Goal: Register for event/course

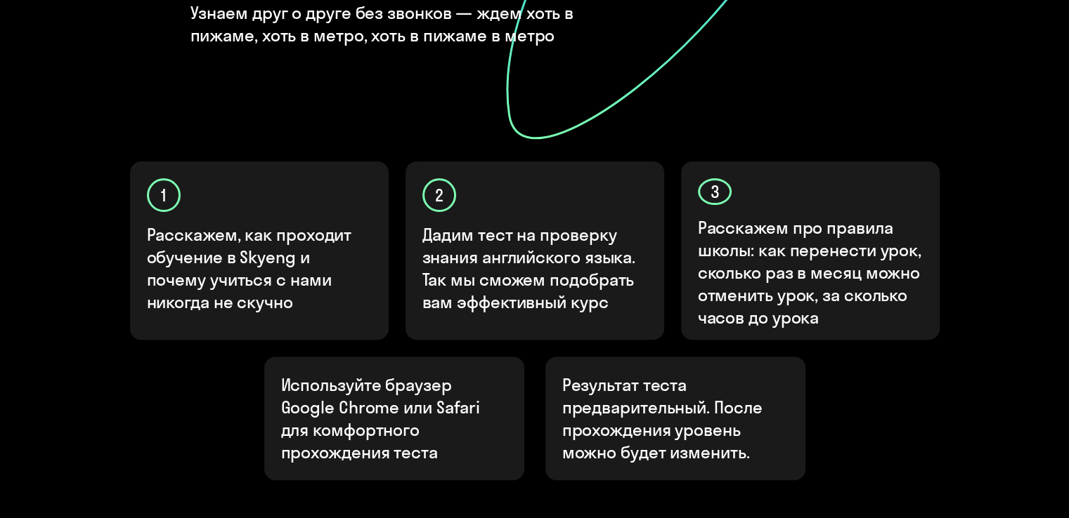
scroll to position [496, 0]
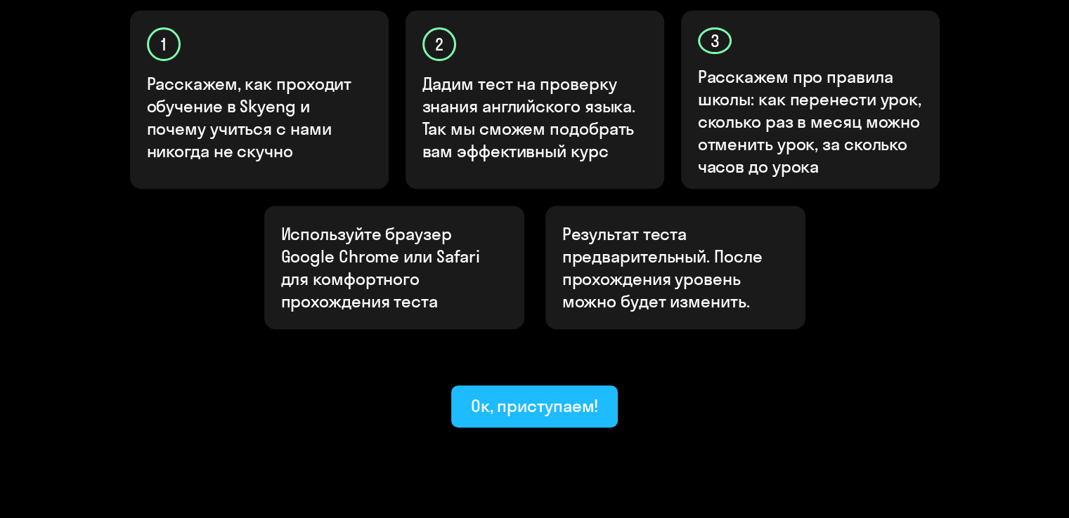
click at [534, 395] on div "Ок, приступаем!" at bounding box center [535, 406] width 128 height 22
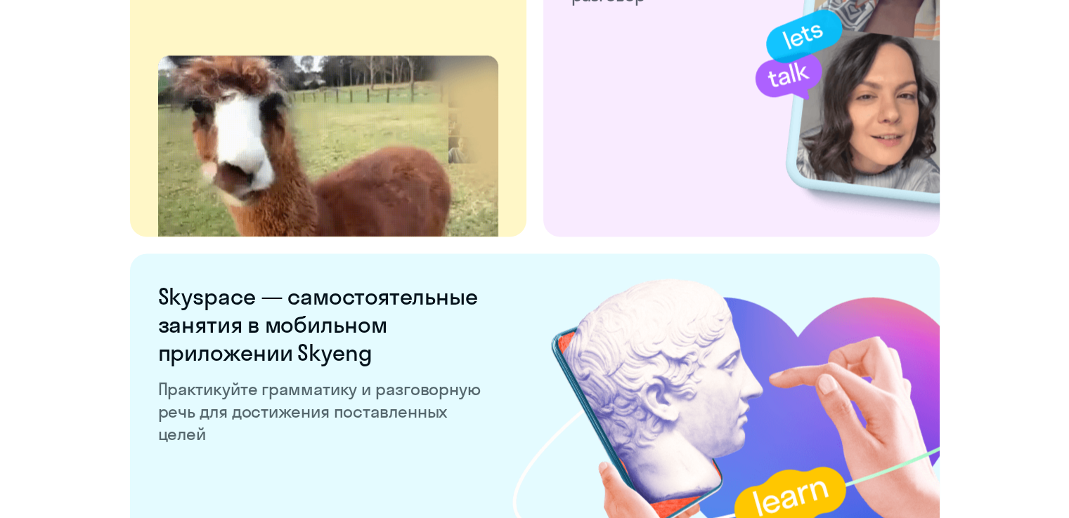
scroll to position [2738, 0]
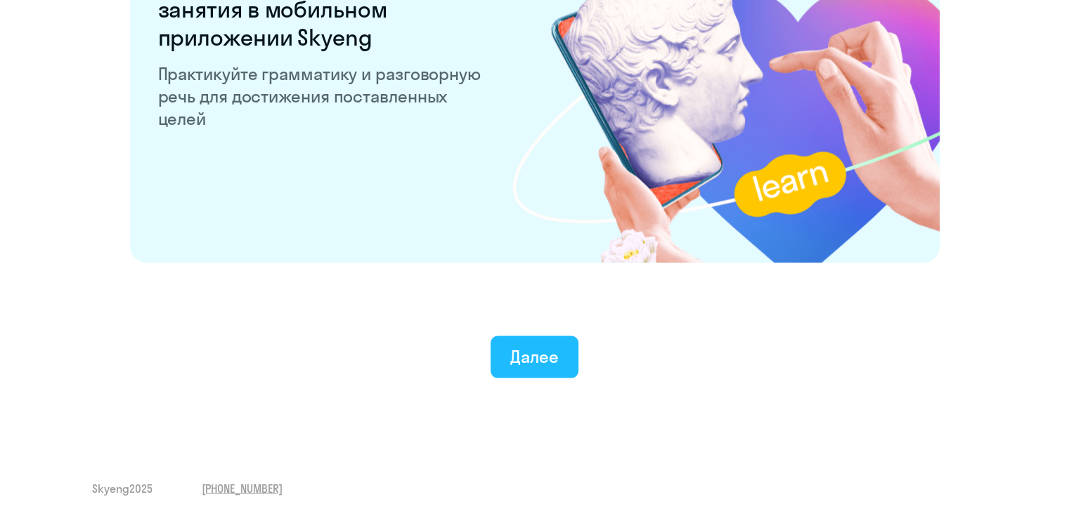
click at [516, 360] on div "Далее" at bounding box center [534, 357] width 48 height 22
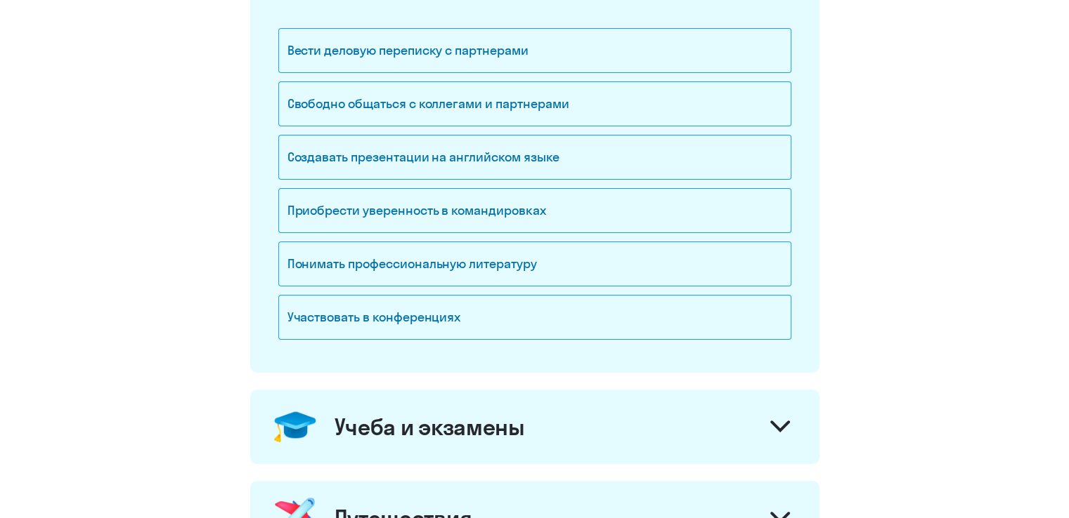
scroll to position [281, 0]
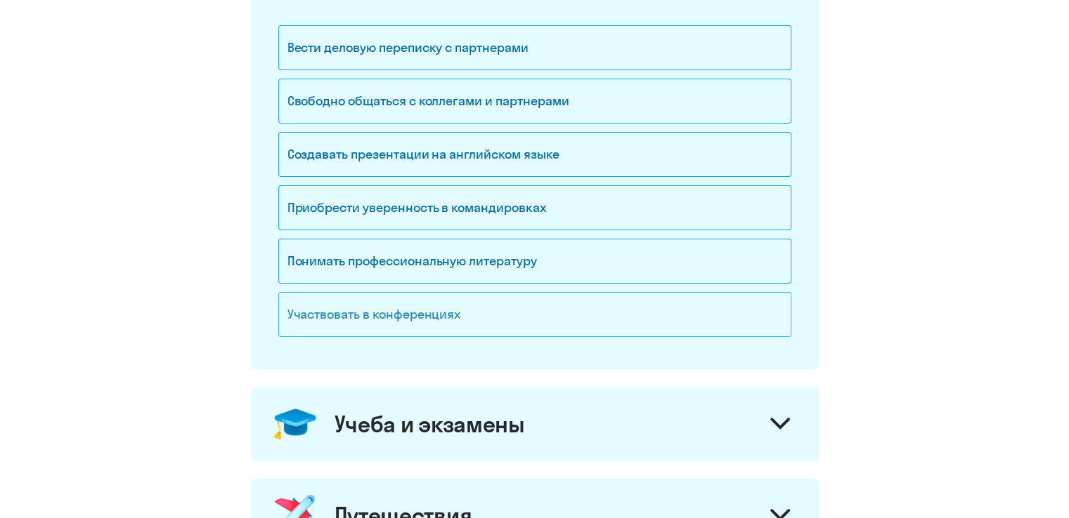
click at [776, 305] on div "Участвовать в конференциях" at bounding box center [534, 314] width 513 height 45
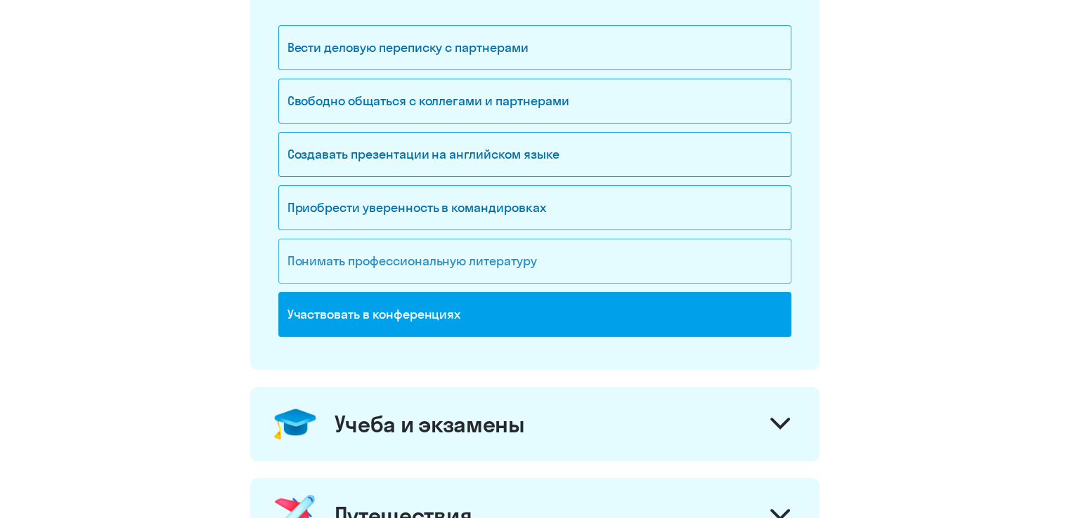
click at [735, 253] on div "Понимать профессиональную литературу" at bounding box center [534, 261] width 513 height 45
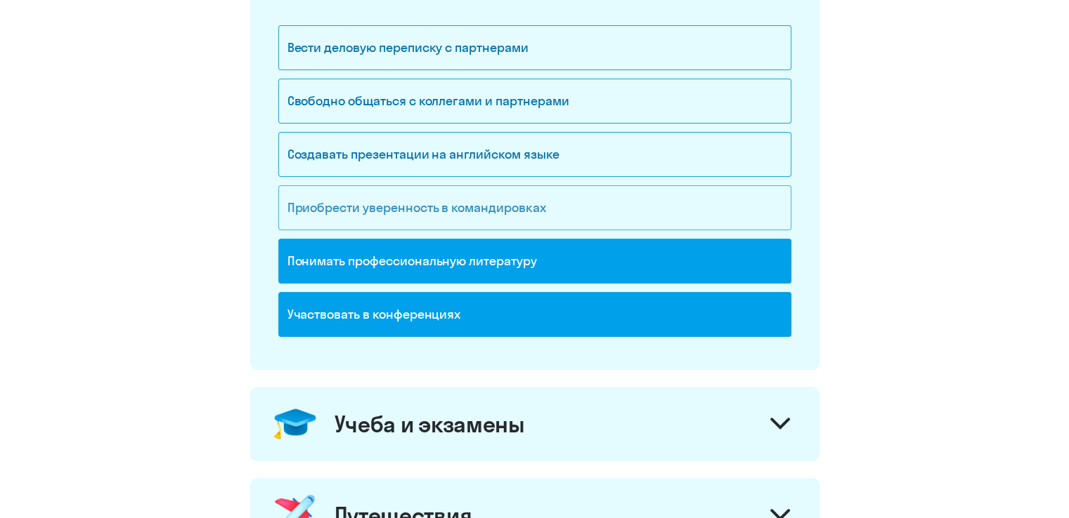
click at [713, 198] on div "Приобрести уверенность в командировках" at bounding box center [534, 207] width 513 height 45
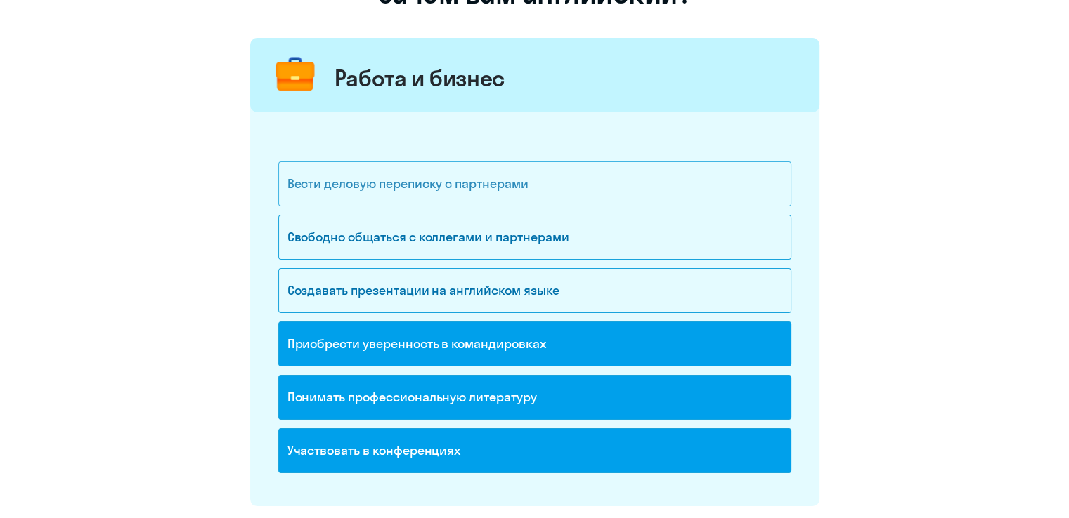
scroll to position [141, 0]
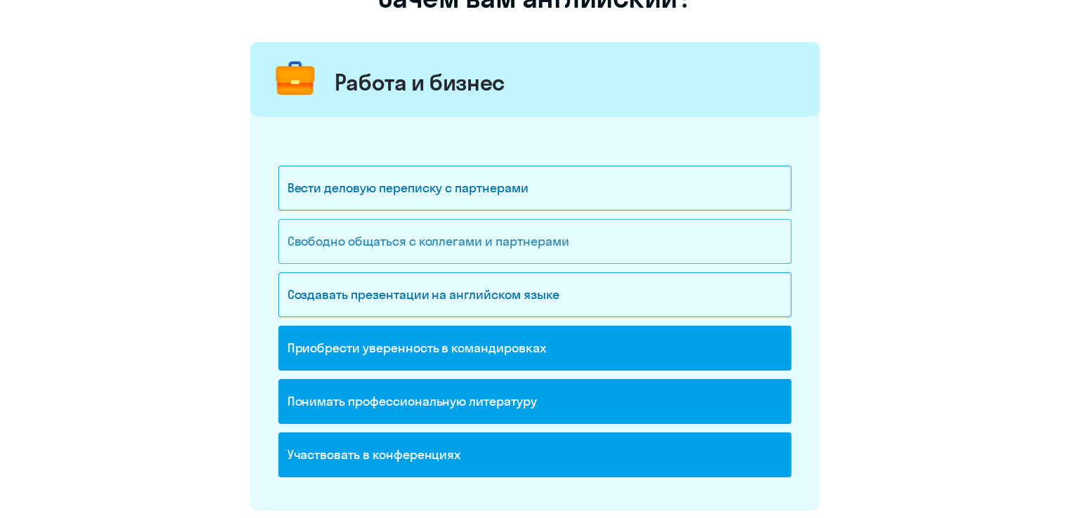
click at [629, 245] on div "Свободно общаться с коллегами и партнерами" at bounding box center [534, 241] width 513 height 45
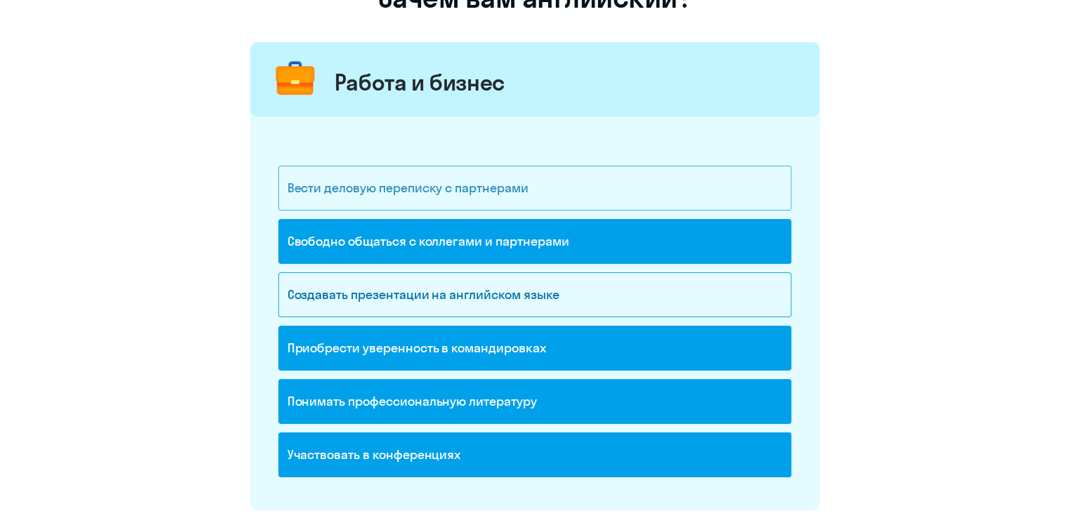
click at [622, 193] on div "Вести деловую переписку с партнерами" at bounding box center [534, 188] width 513 height 45
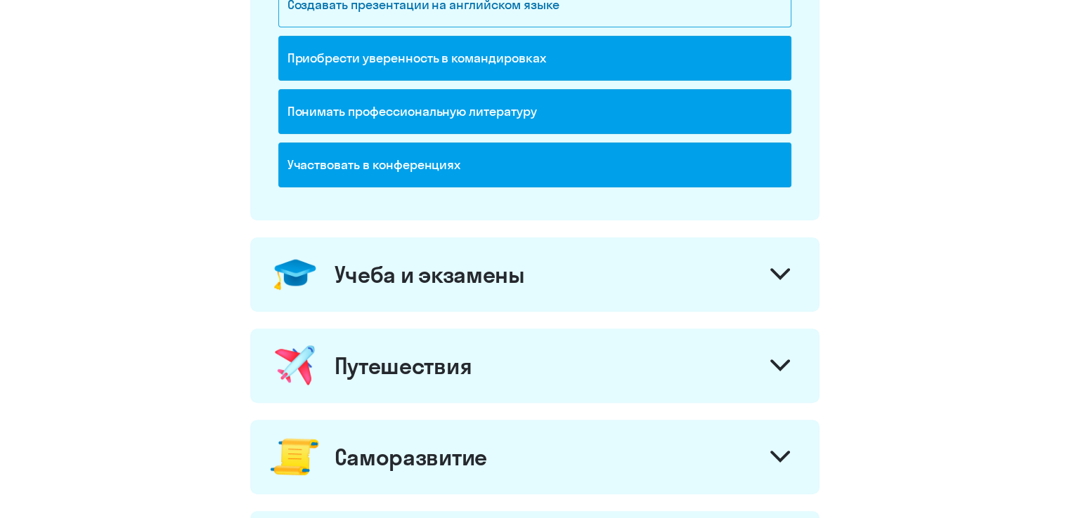
scroll to position [422, 0]
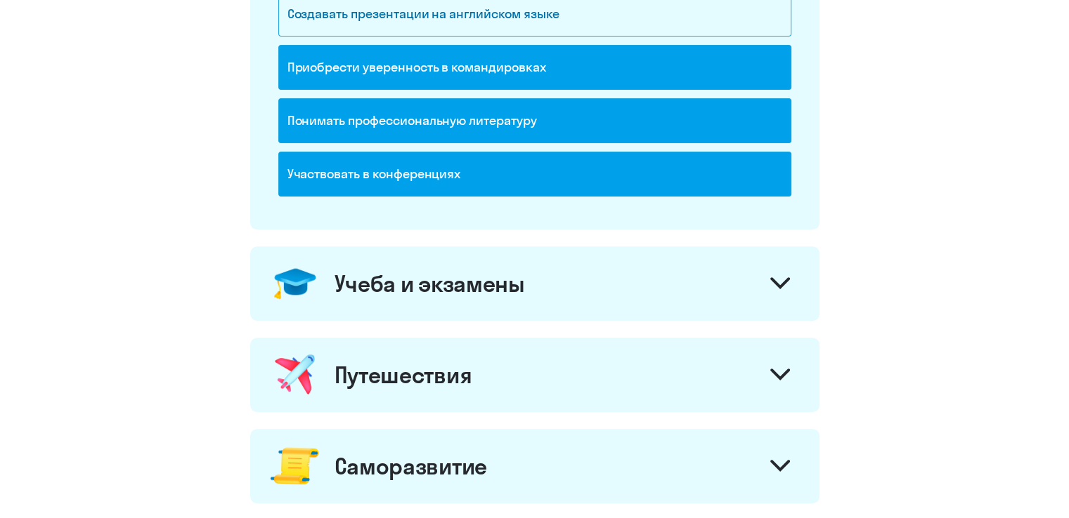
click at [797, 292] on div "Учеба и экзамены" at bounding box center [534, 284] width 569 height 74
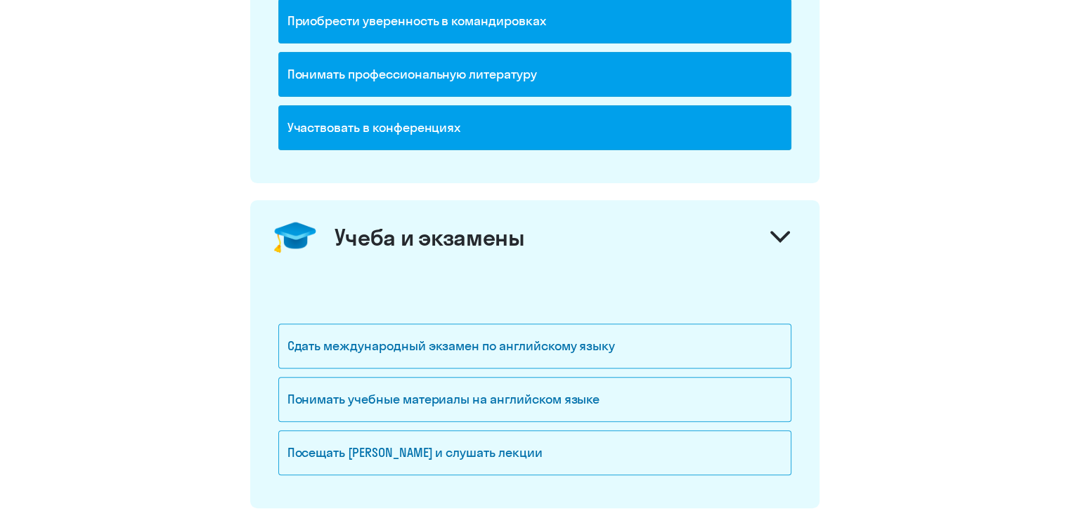
scroll to position [492, 0]
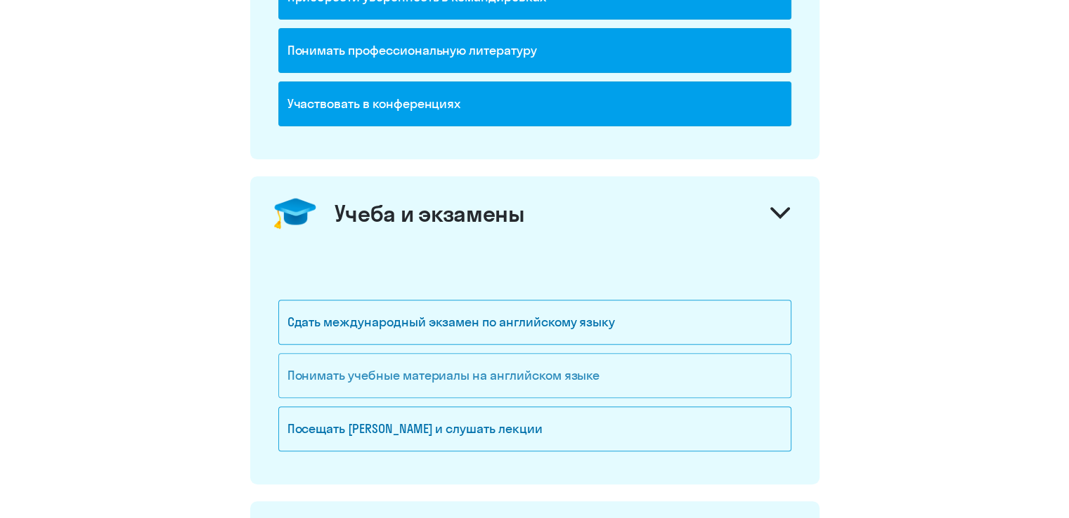
click at [627, 360] on div "Понимать учебные материалы на английском языке" at bounding box center [534, 375] width 513 height 45
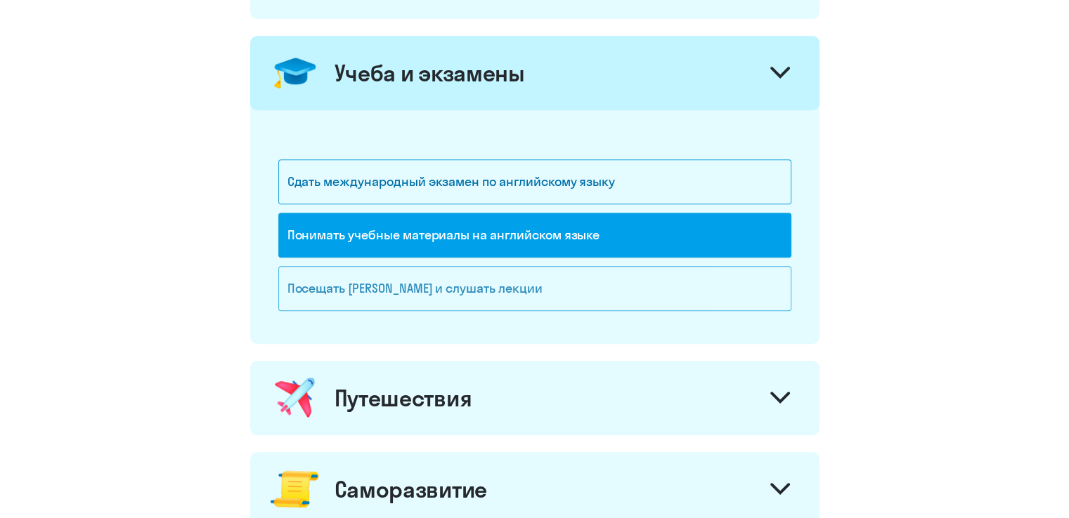
scroll to position [703, 0]
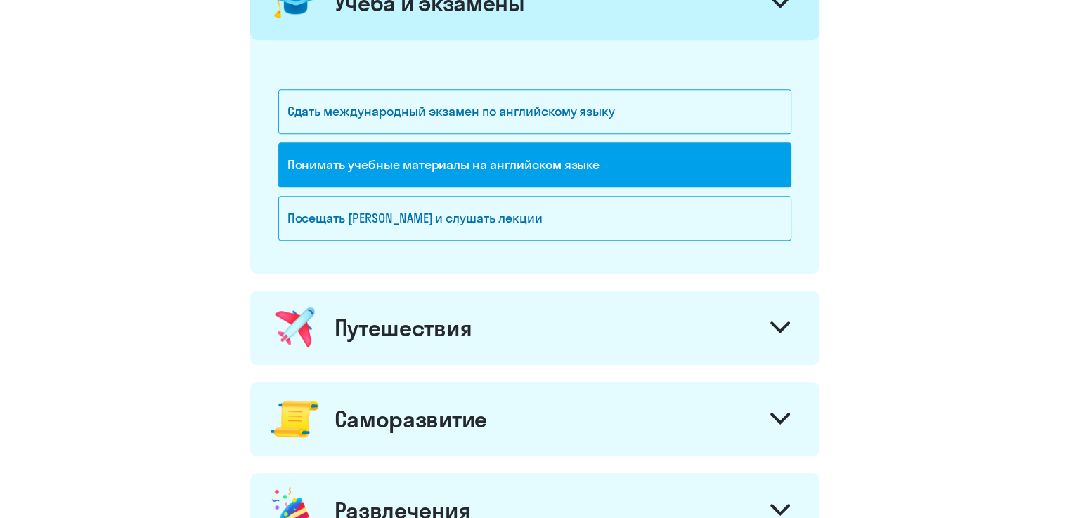
click at [770, 330] on icon at bounding box center [780, 328] width 20 height 12
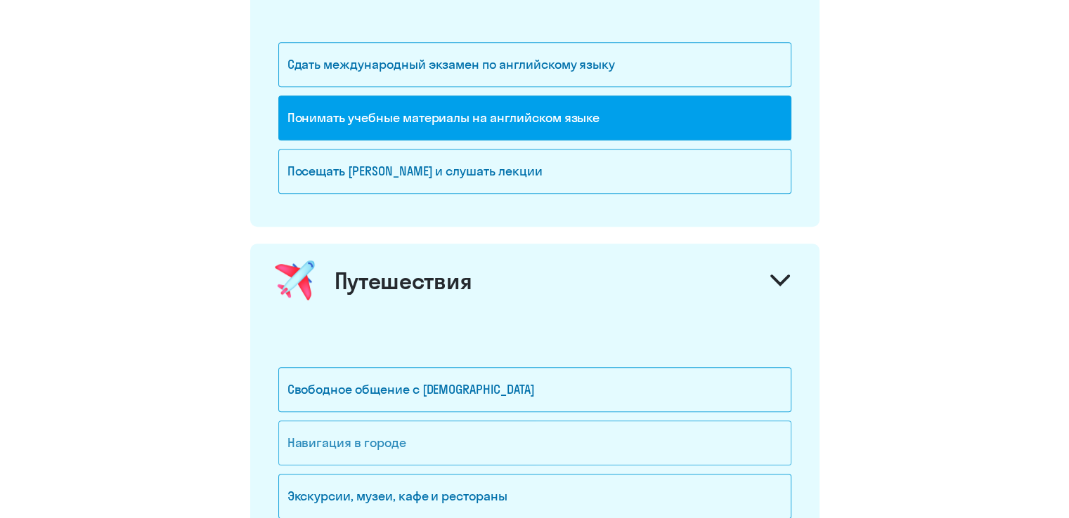
scroll to position [773, 0]
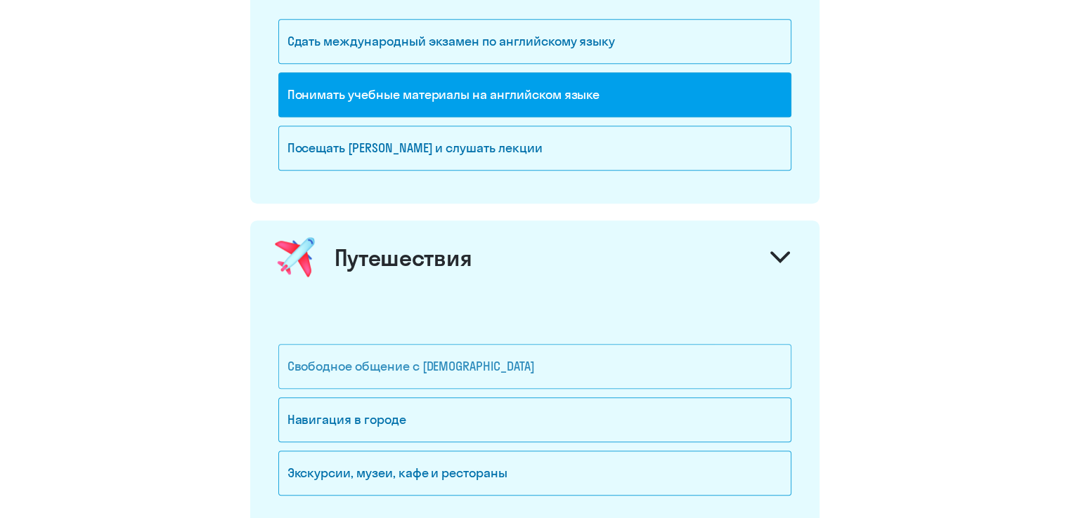
click at [568, 360] on div "Свободное общение с [DEMOGRAPHIC_DATA]" at bounding box center [534, 366] width 513 height 45
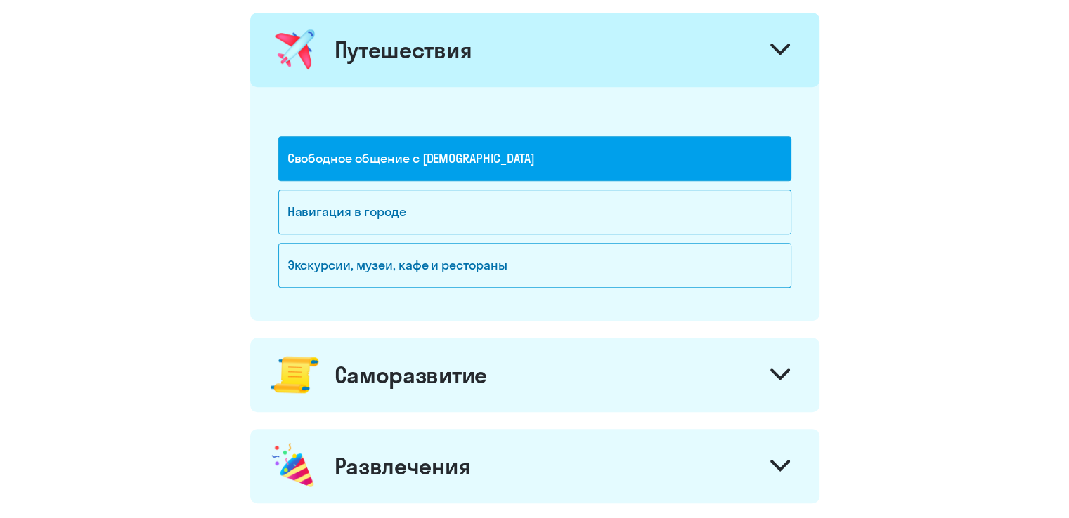
scroll to position [984, 0]
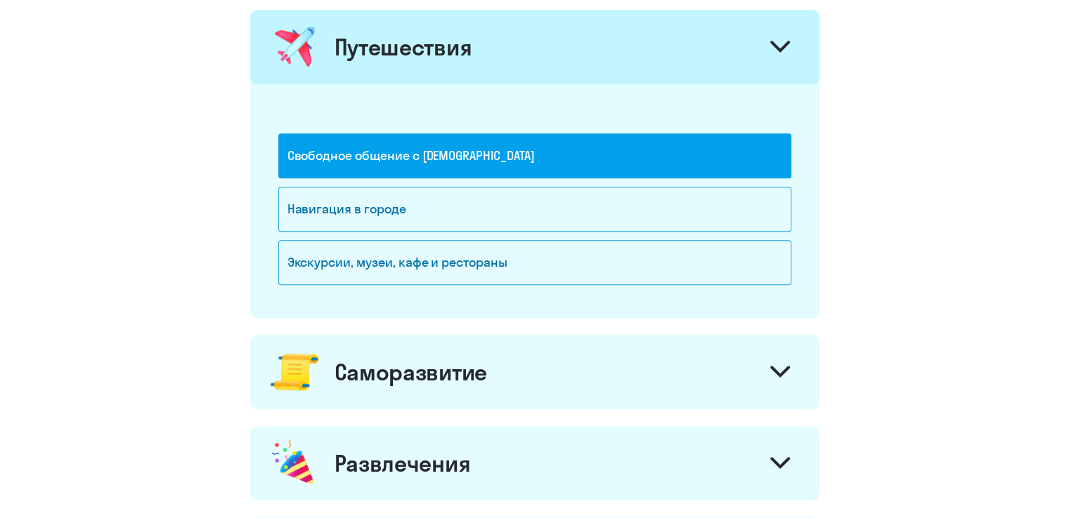
click at [797, 365] on div "Саморазвитие" at bounding box center [534, 372] width 569 height 74
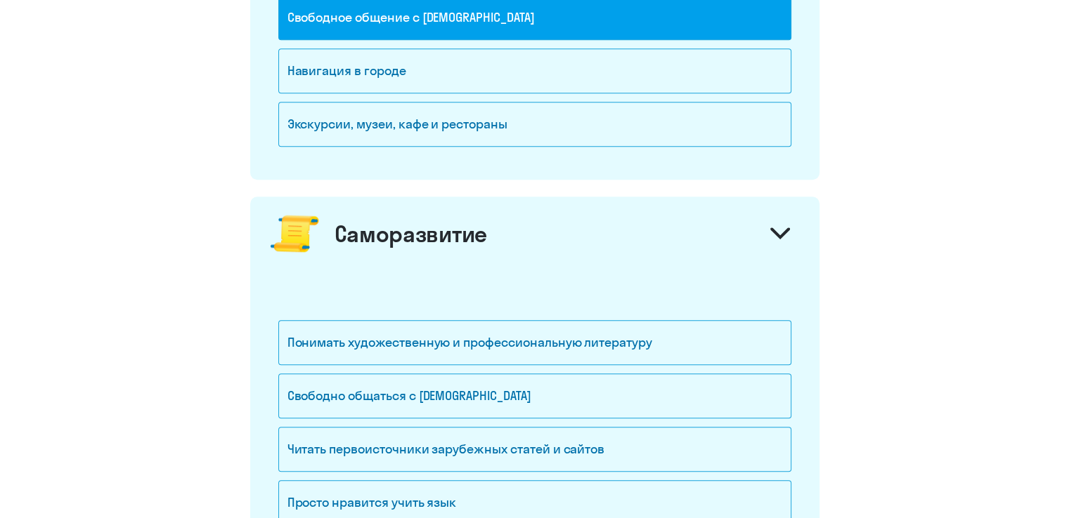
scroll to position [1124, 0]
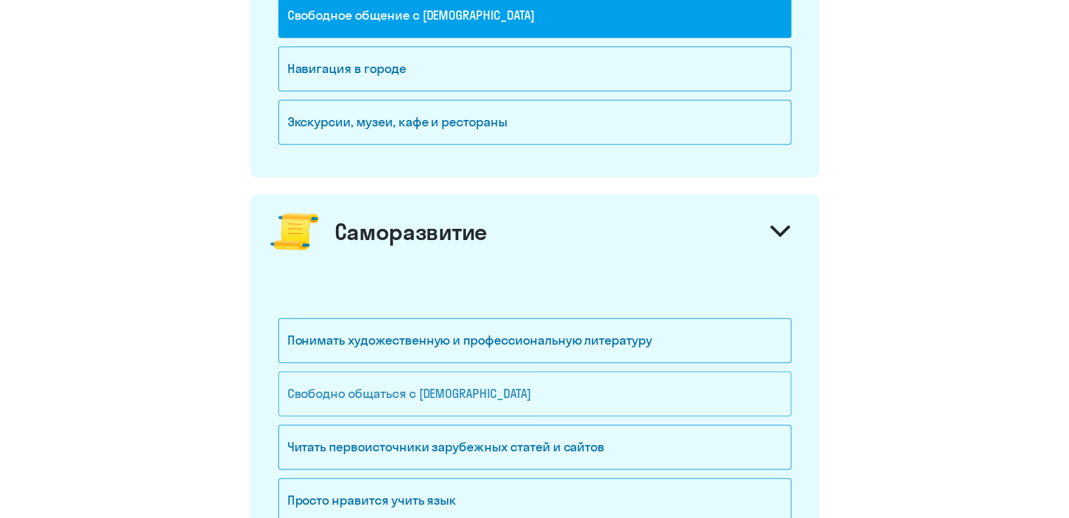
click at [488, 389] on div "Свободно общаться с [DEMOGRAPHIC_DATA]" at bounding box center [534, 394] width 513 height 45
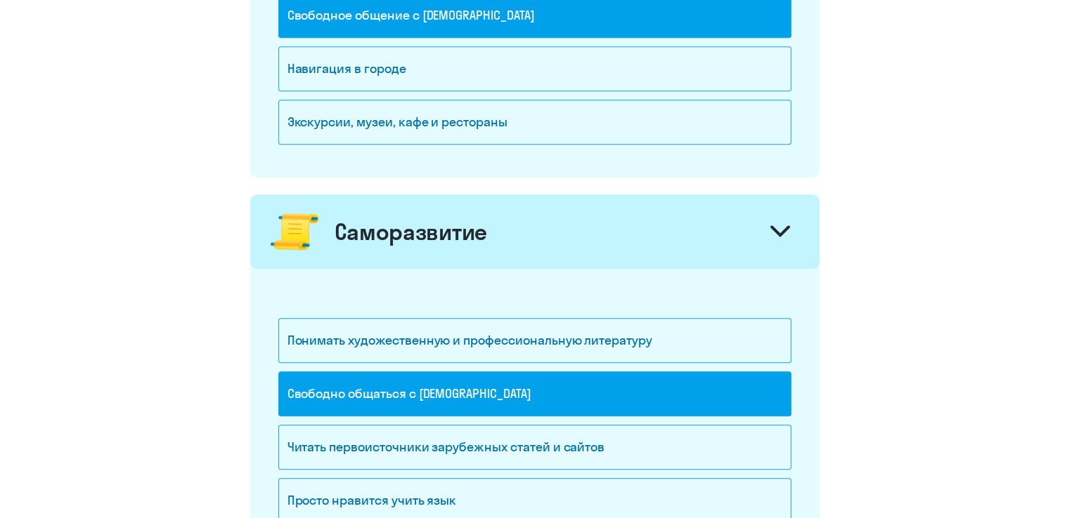
scroll to position [1194, 0]
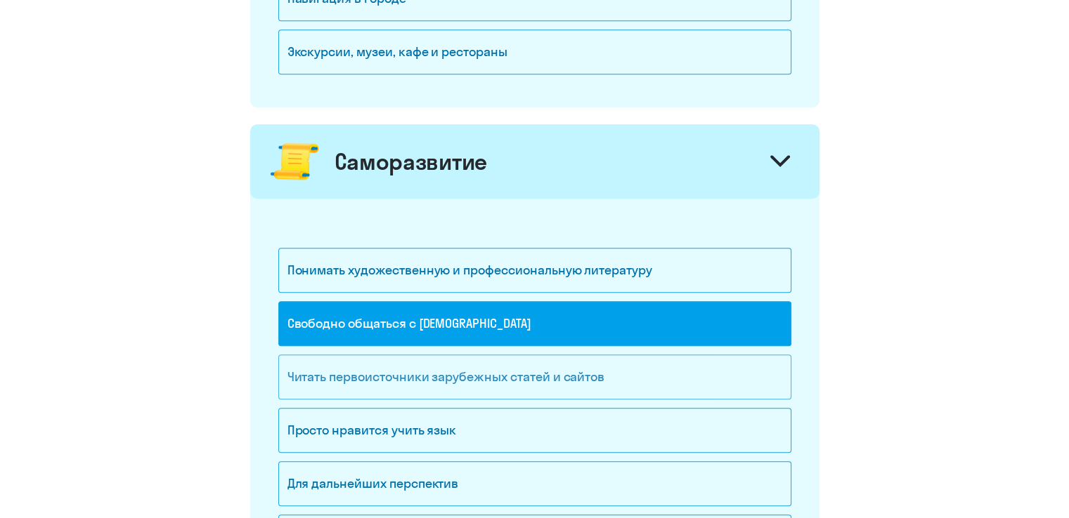
click at [504, 372] on div "Читать первоисточники зарубежных статей и сайтов" at bounding box center [534, 377] width 513 height 45
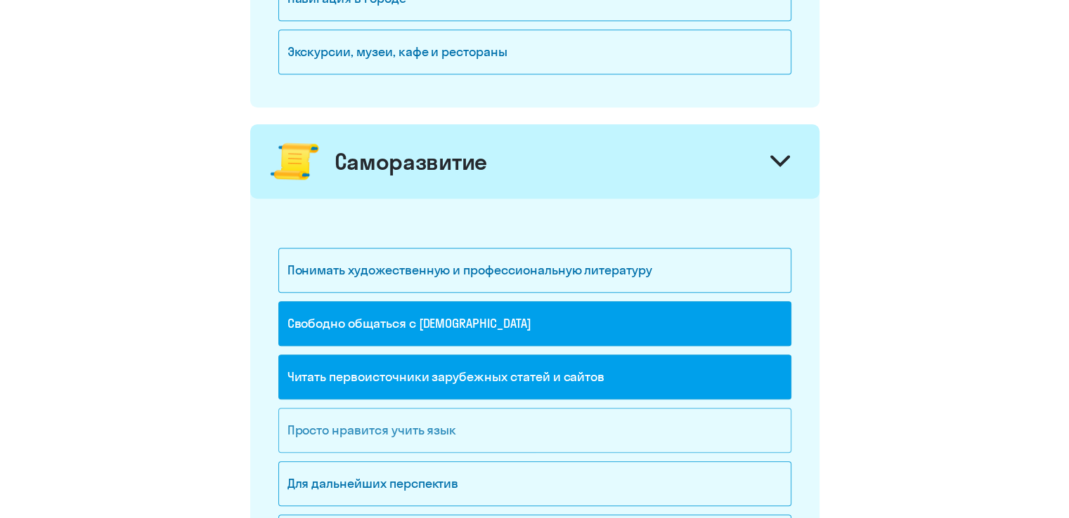
click at [492, 412] on div "Просто нравится учить язык" at bounding box center [534, 430] width 513 height 45
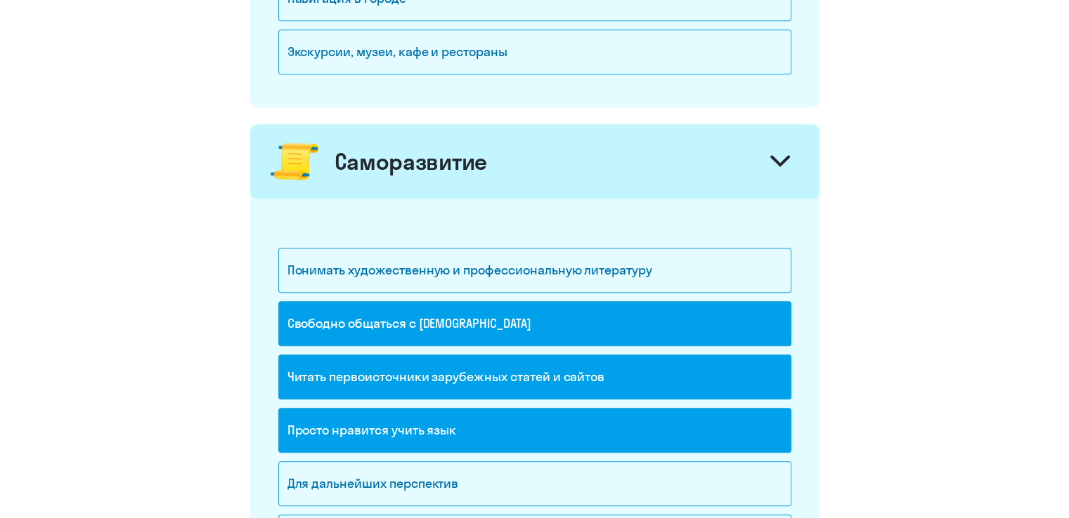
click at [481, 427] on div "Просто нравится учить язык" at bounding box center [534, 430] width 513 height 45
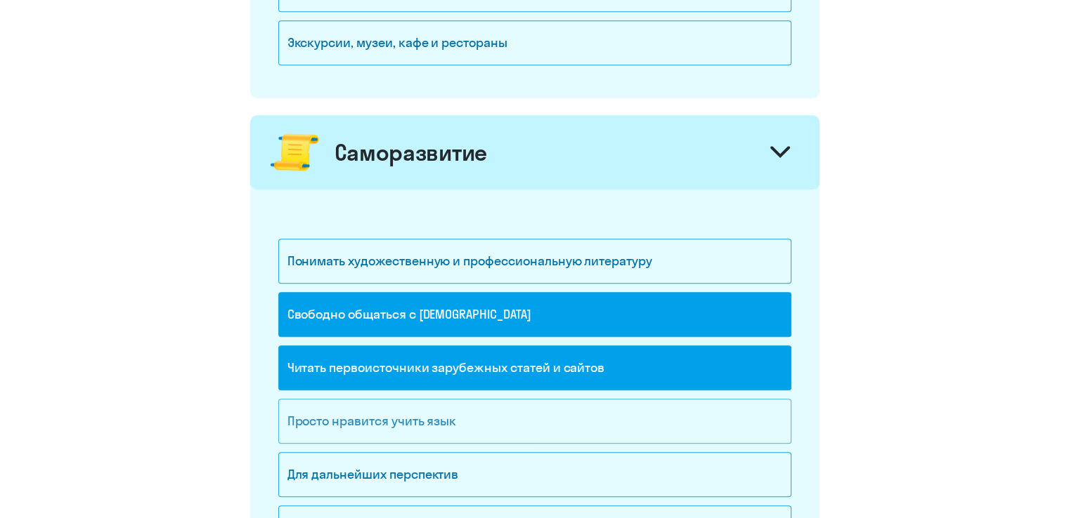
scroll to position [1335, 0]
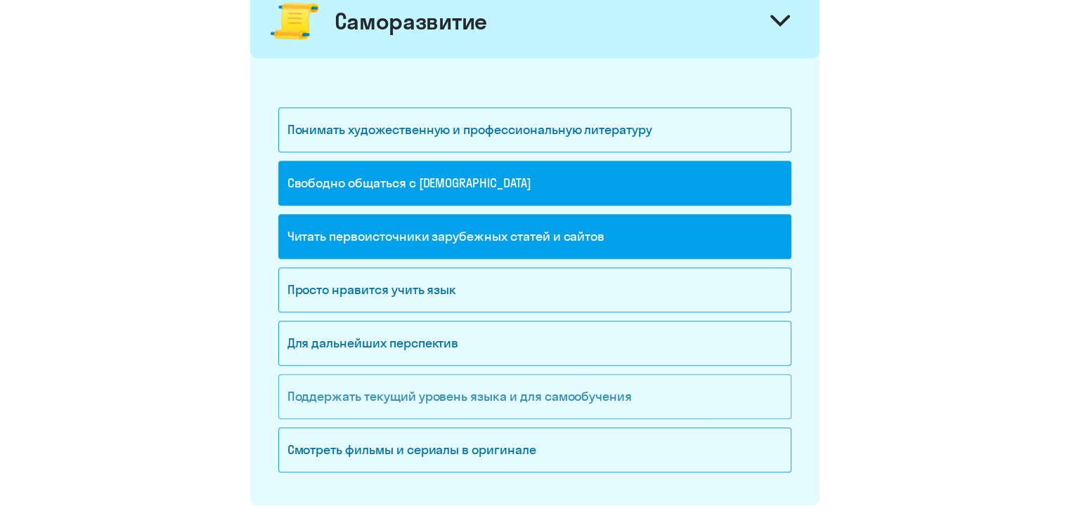
click at [495, 395] on div "Поддержать текущий уровень языка и для cамообучения" at bounding box center [534, 396] width 513 height 45
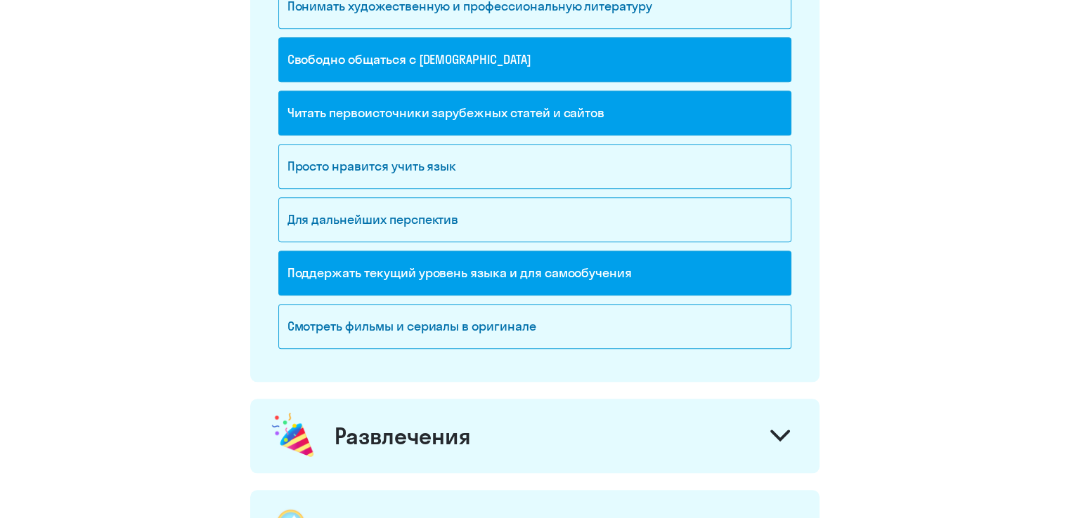
scroll to position [1546, 0]
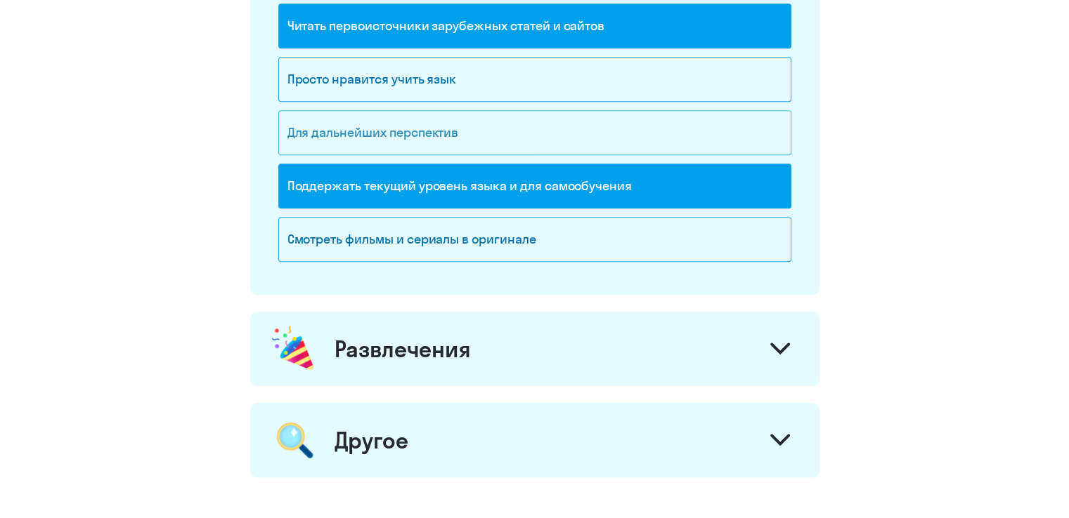
click at [481, 122] on div "Для дальнейших перспектив" at bounding box center [534, 132] width 513 height 45
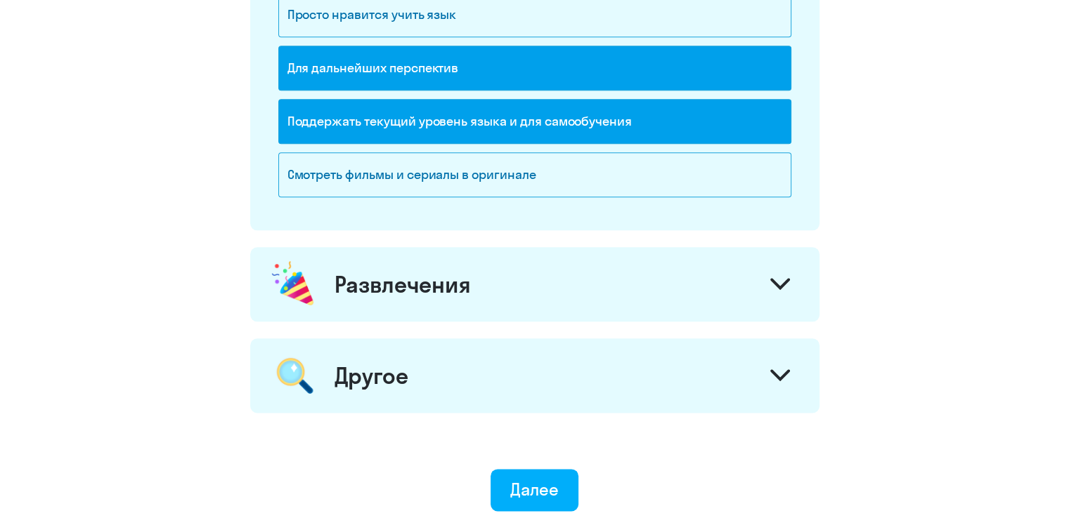
scroll to position [1686, 0]
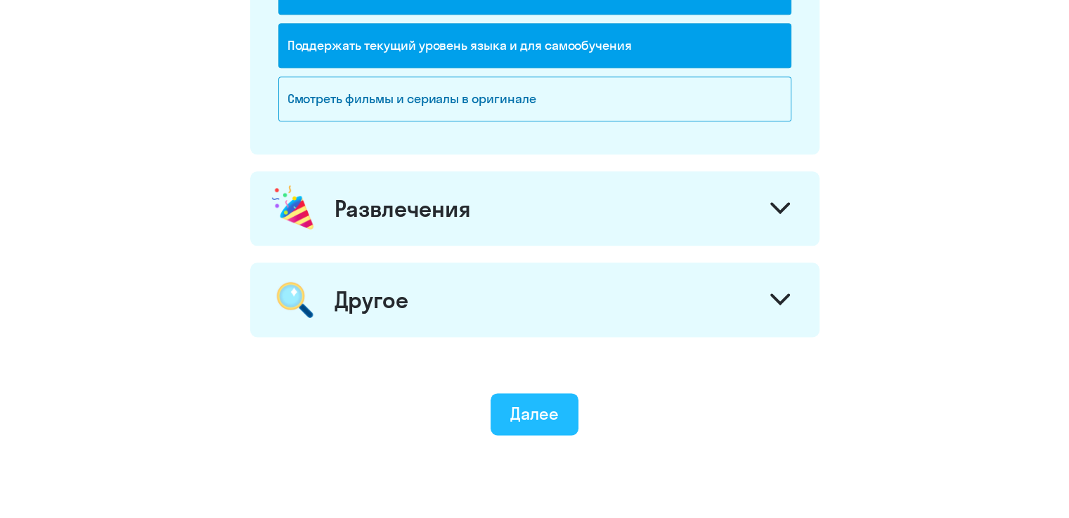
click at [516, 405] on div "Далее" at bounding box center [534, 414] width 48 height 22
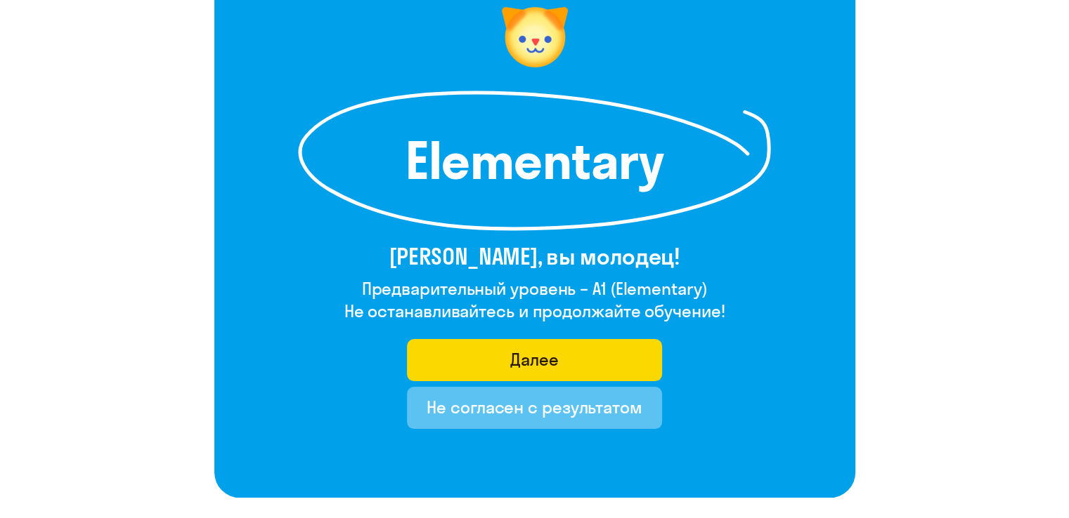
scroll to position [211, 0]
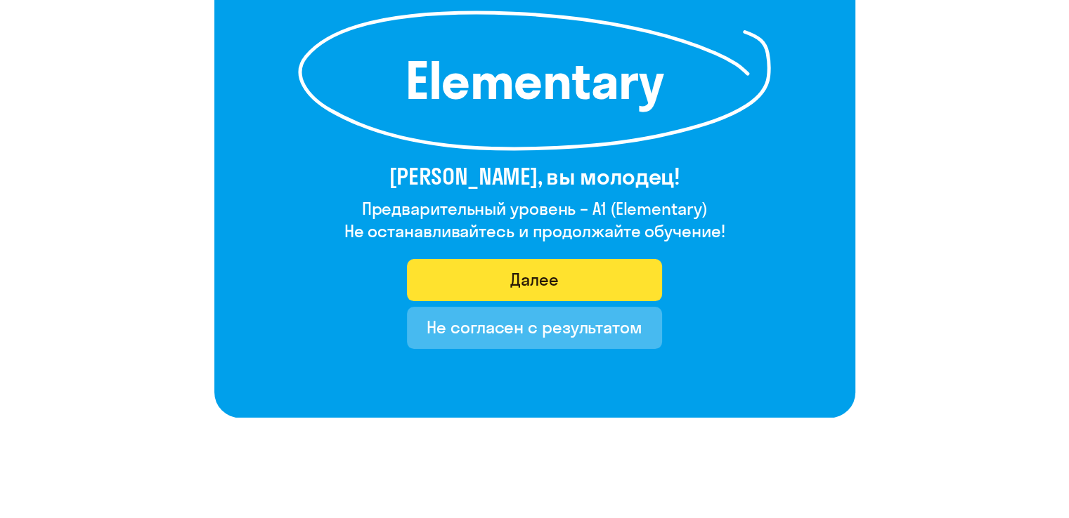
click at [518, 277] on div "Далее" at bounding box center [534, 279] width 48 height 22
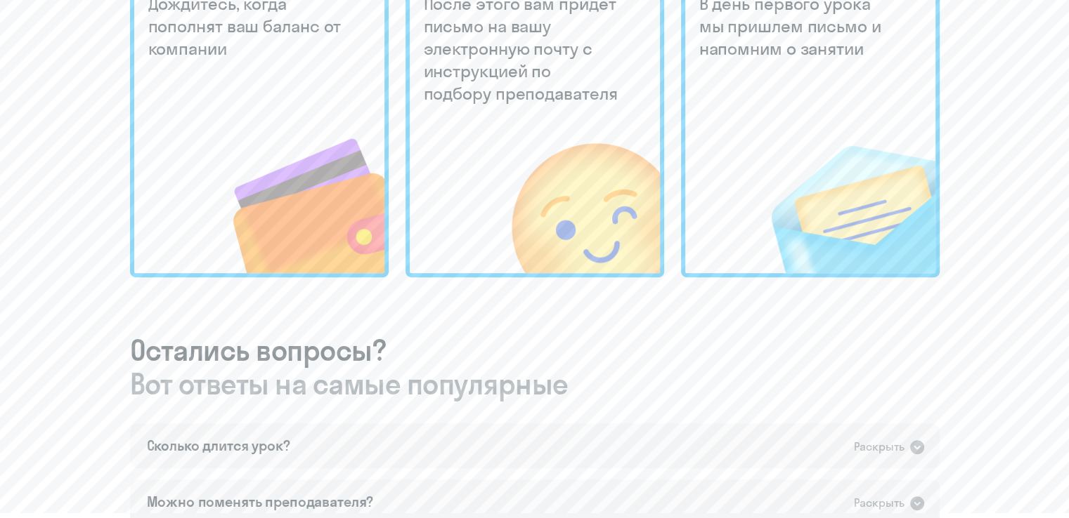
scroll to position [281, 0]
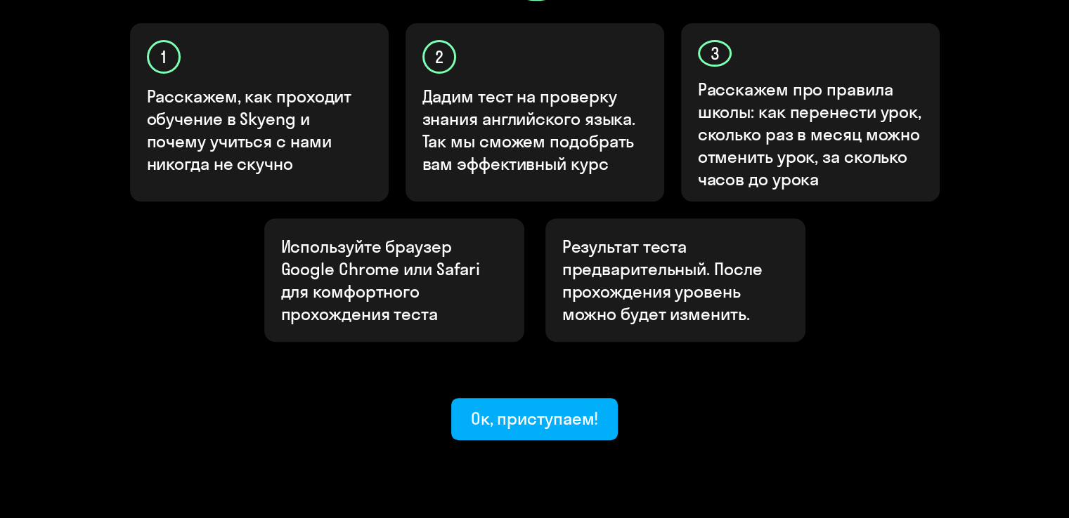
scroll to position [496, 0]
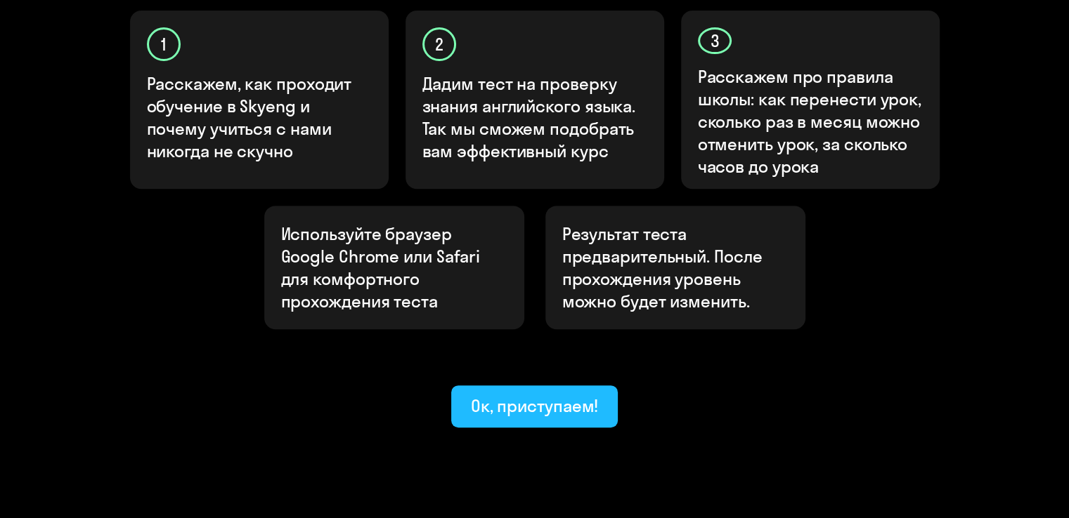
click at [551, 395] on div "Ок, приступаем!" at bounding box center [535, 406] width 128 height 22
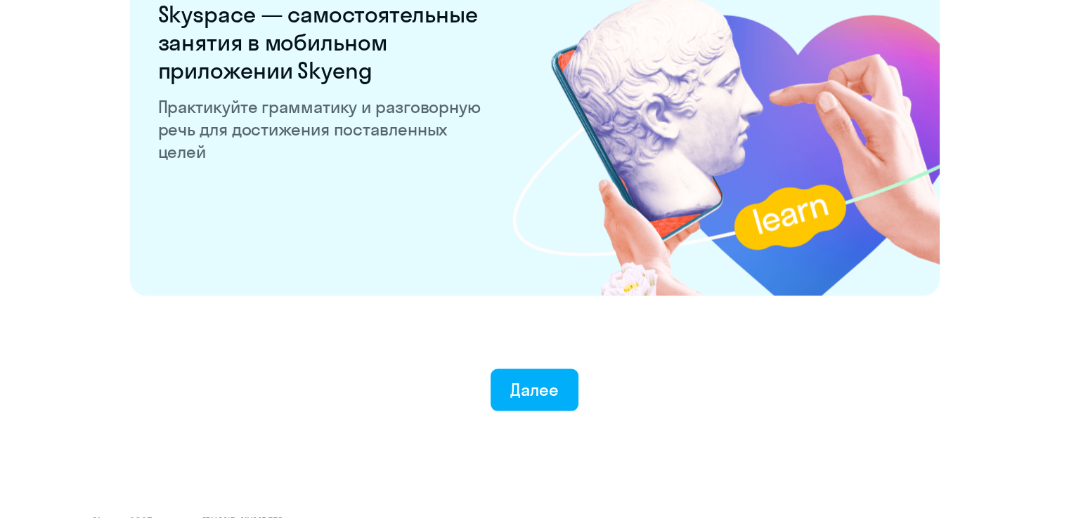
scroll to position [2738, 0]
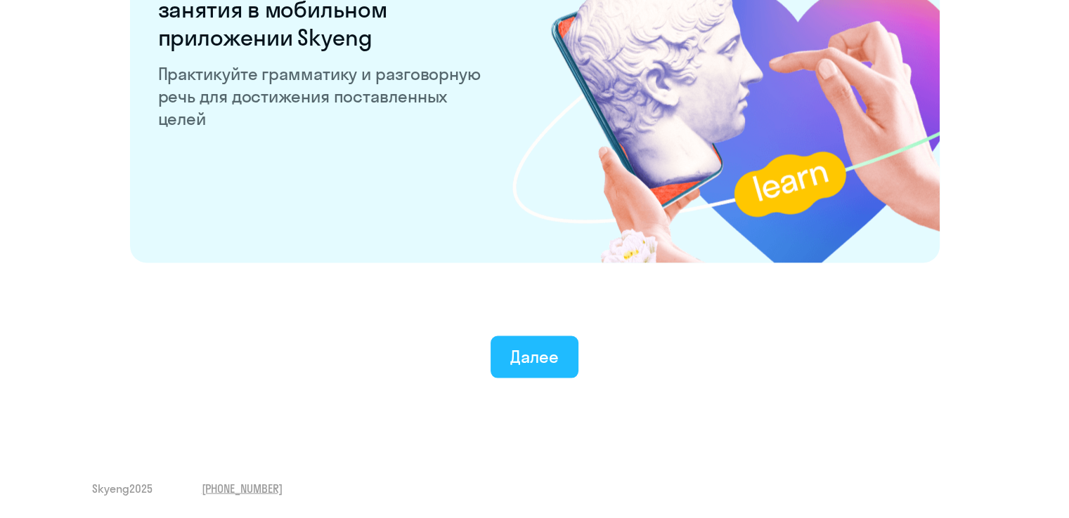
click at [511, 360] on div "Далее" at bounding box center [534, 357] width 48 height 22
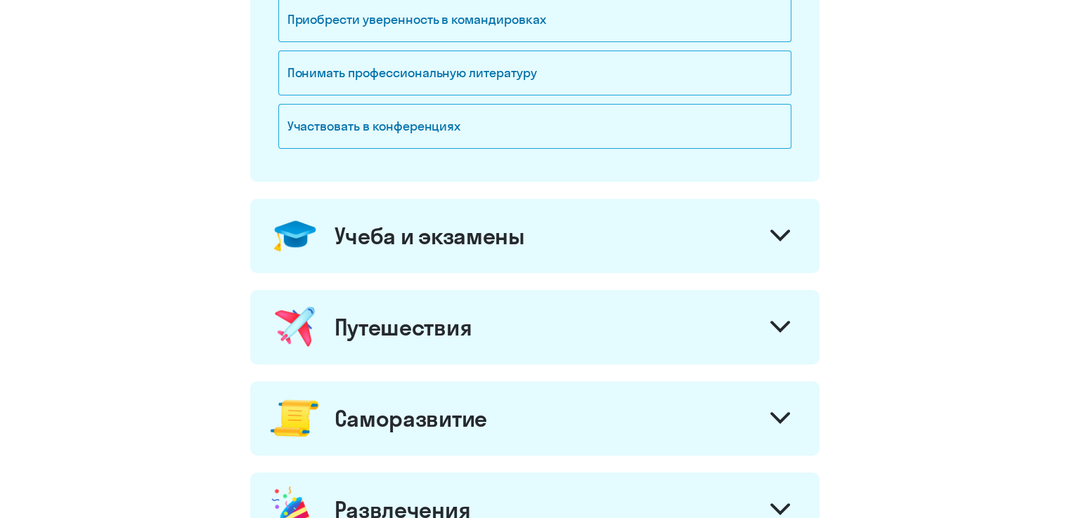
scroll to position [118, 0]
